Goal: Entertainment & Leisure: Consume media (video, audio)

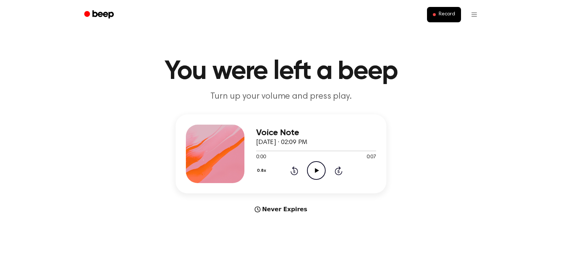
click at [317, 173] on icon "Play Audio" at bounding box center [316, 170] width 19 height 19
click at [315, 174] on icon "Play Audio" at bounding box center [316, 170] width 19 height 19
click at [313, 171] on icon "Play Audio" at bounding box center [316, 170] width 19 height 19
click at [317, 170] on icon at bounding box center [317, 170] width 4 height 5
click at [314, 171] on icon "Play Audio" at bounding box center [316, 170] width 19 height 19
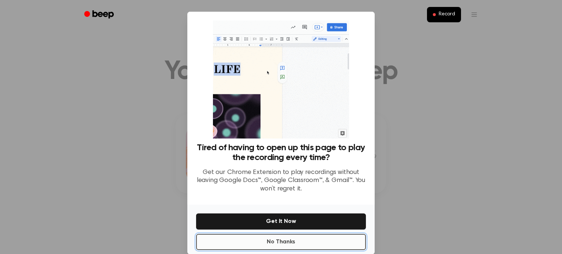
click at [314, 246] on button "No Thanks" at bounding box center [281, 242] width 170 height 16
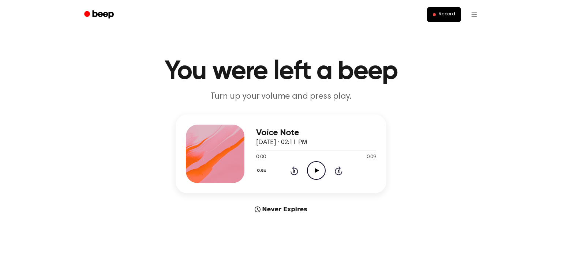
click at [316, 170] on icon at bounding box center [317, 170] width 4 height 5
click at [312, 168] on icon "Play Audio" at bounding box center [316, 170] width 19 height 19
click at [316, 172] on icon at bounding box center [317, 170] width 4 height 5
click at [320, 173] on icon "Play Audio" at bounding box center [316, 170] width 19 height 19
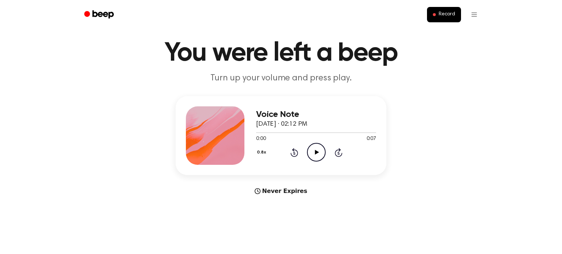
scroll to position [19, 0]
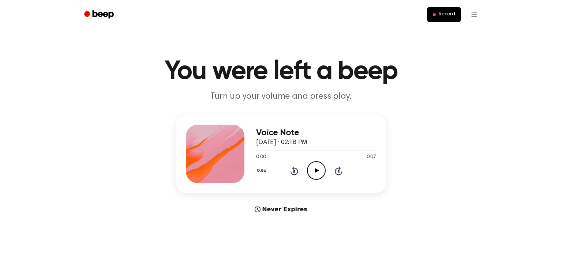
click at [315, 171] on icon at bounding box center [317, 170] width 4 height 5
